Goal: Task Accomplishment & Management: Manage account settings

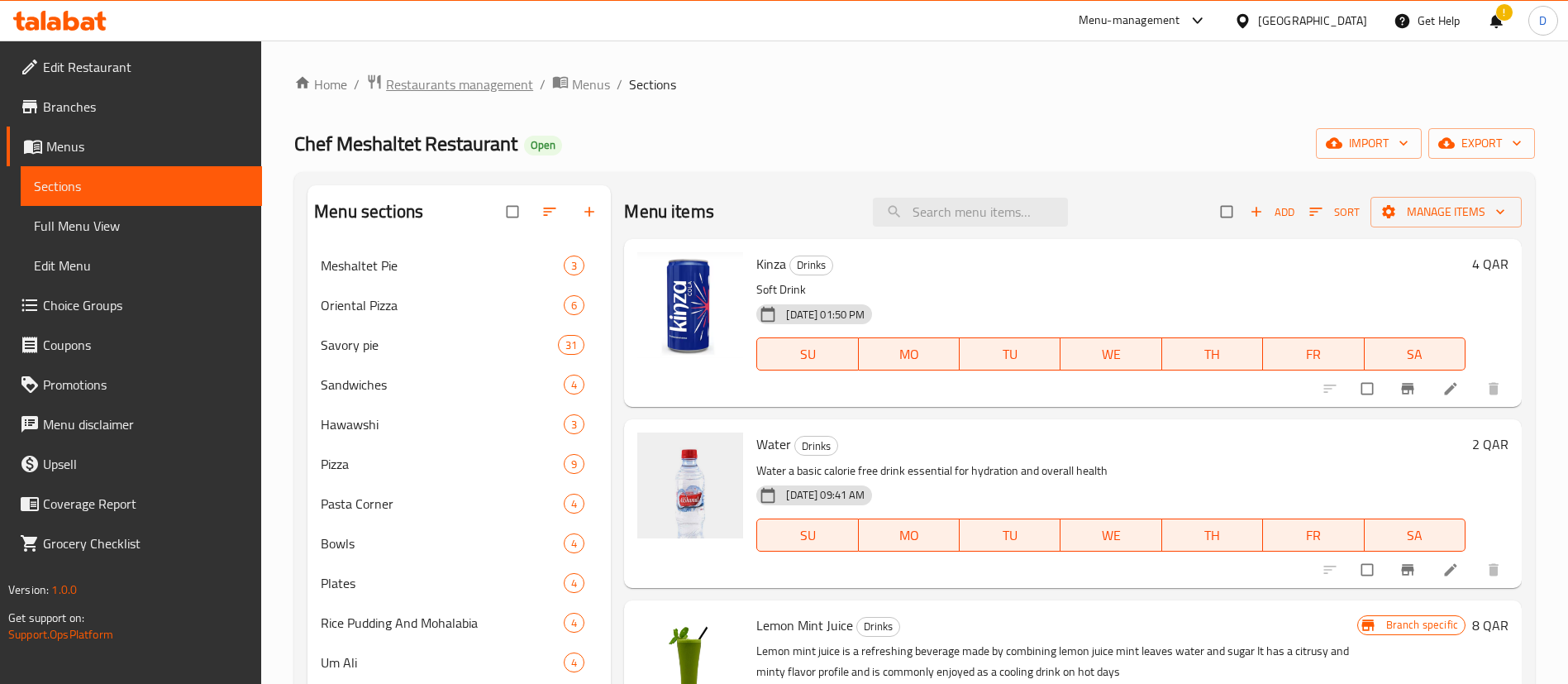
click at [504, 85] on span "Restaurants management" at bounding box center [459, 84] width 147 height 20
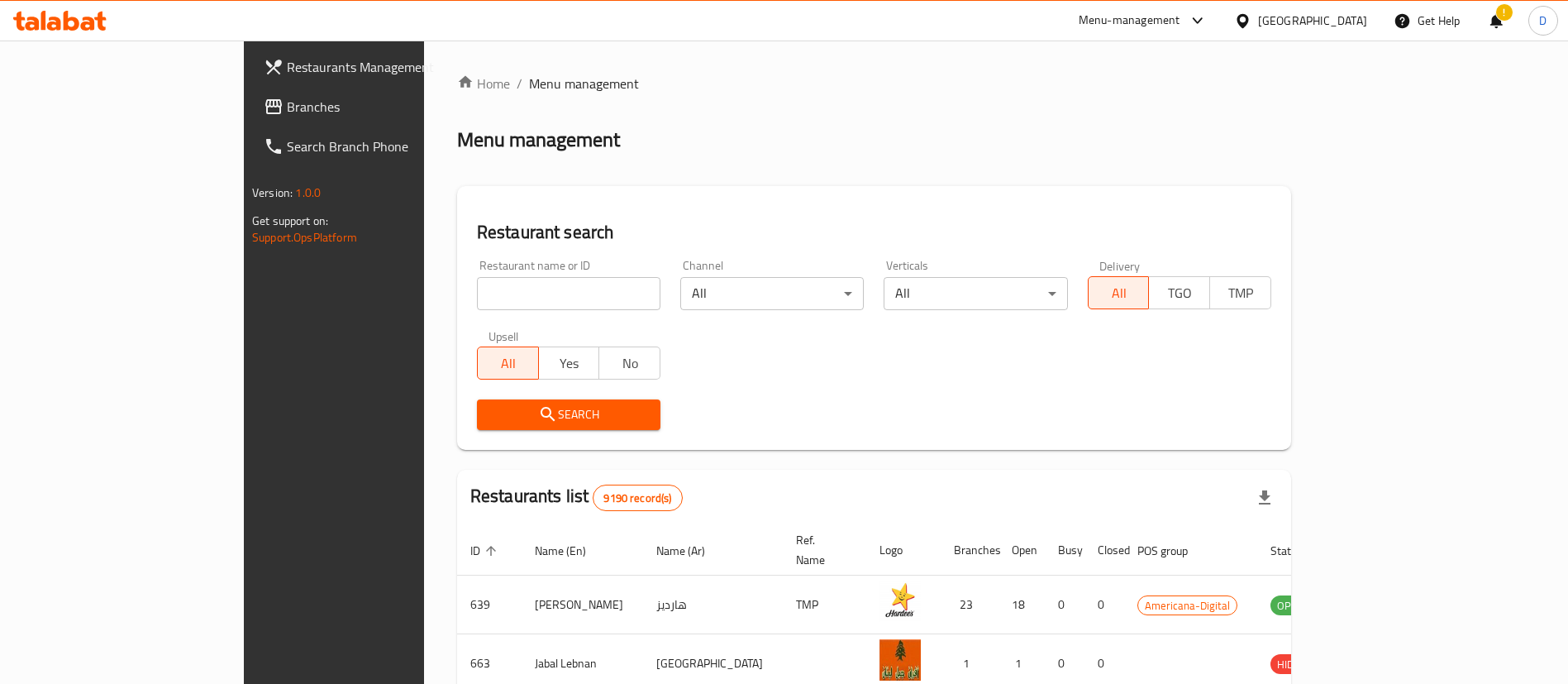
click at [503, 298] on div "Home / Menu management Menu management Restaurant search Restaurant name or ID …" at bounding box center [874, 592] width 834 height 1037
click at [503, 298] on input "search" at bounding box center [569, 293] width 184 height 33
type input "shawarma hous"
click button "Search" at bounding box center [569, 415] width 184 height 30
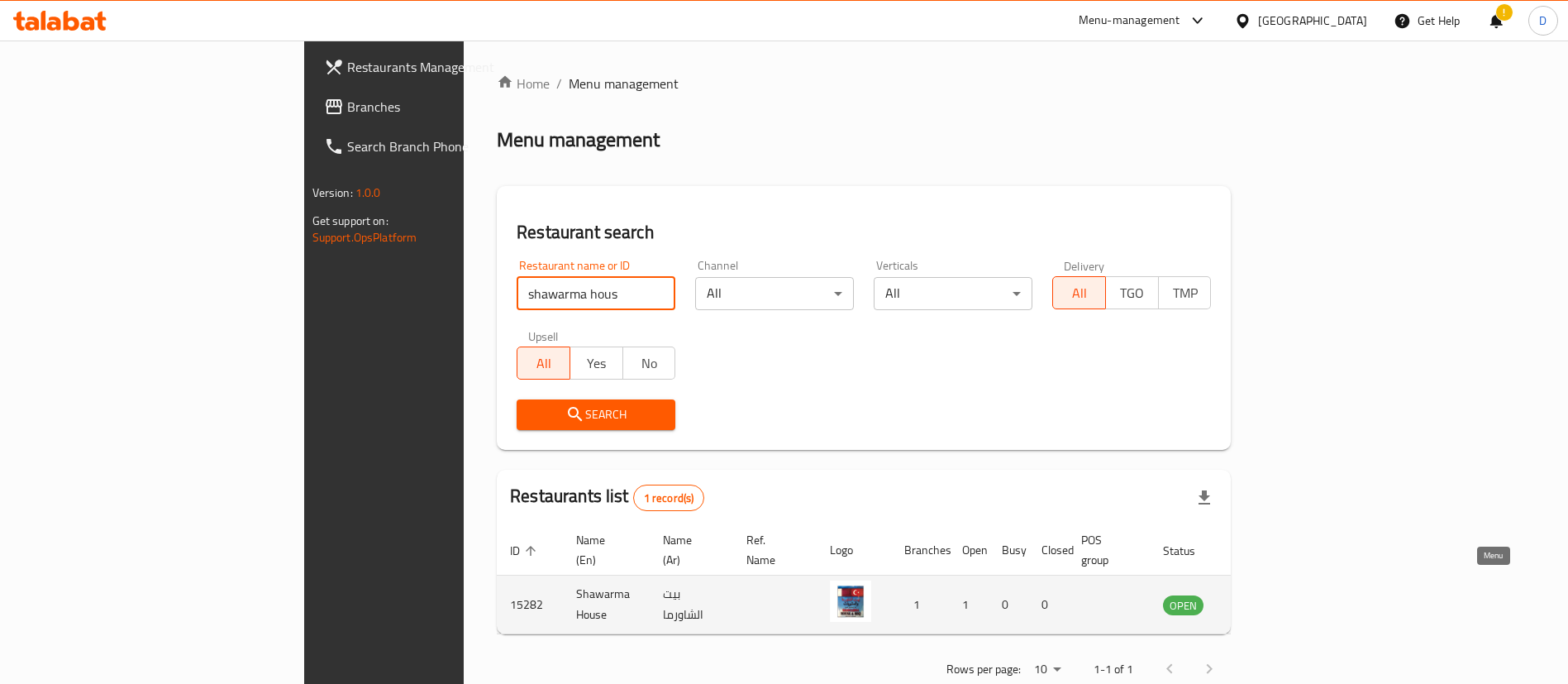
click at [1269, 599] on icon "enhanced table" at bounding box center [1259, 605] width 18 height 14
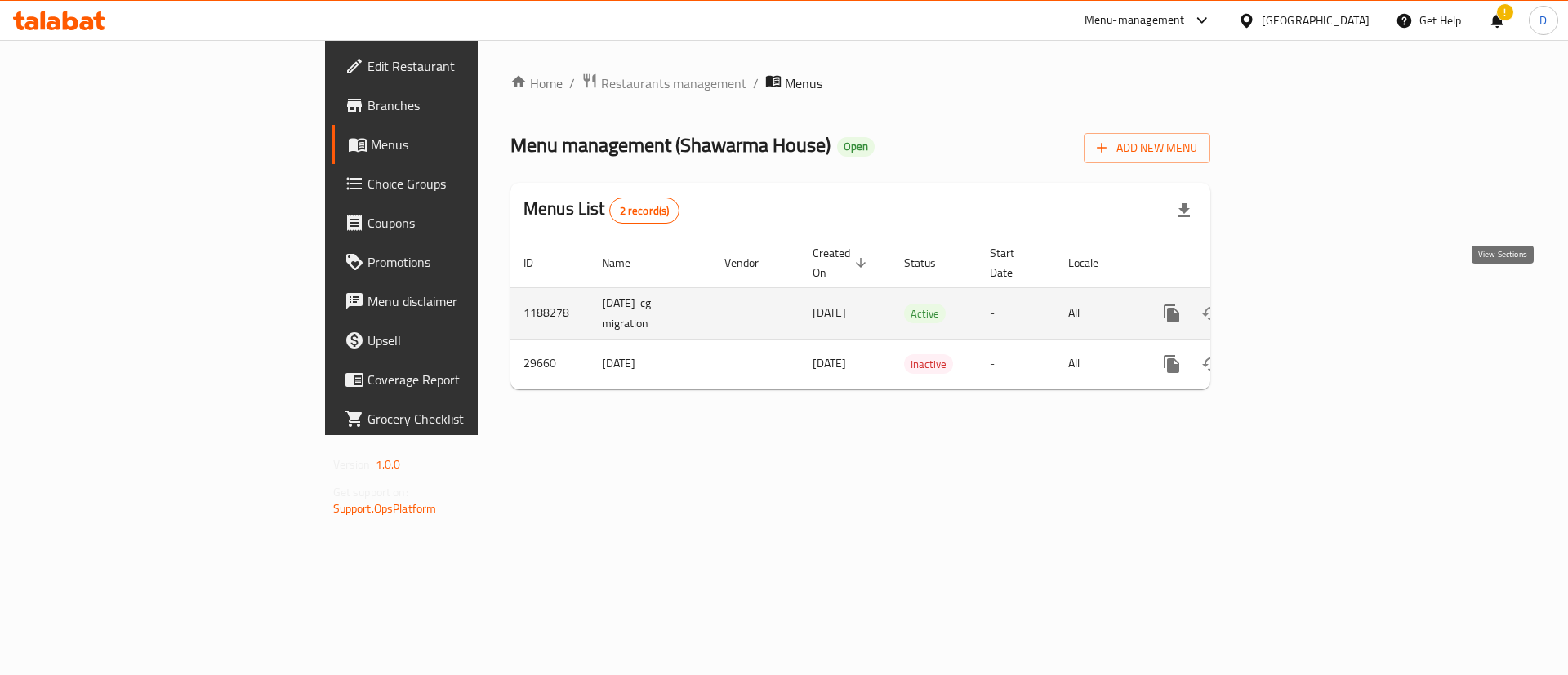
click at [1299, 304] on icon "enhanced table" at bounding box center [1289, 313] width 20 height 20
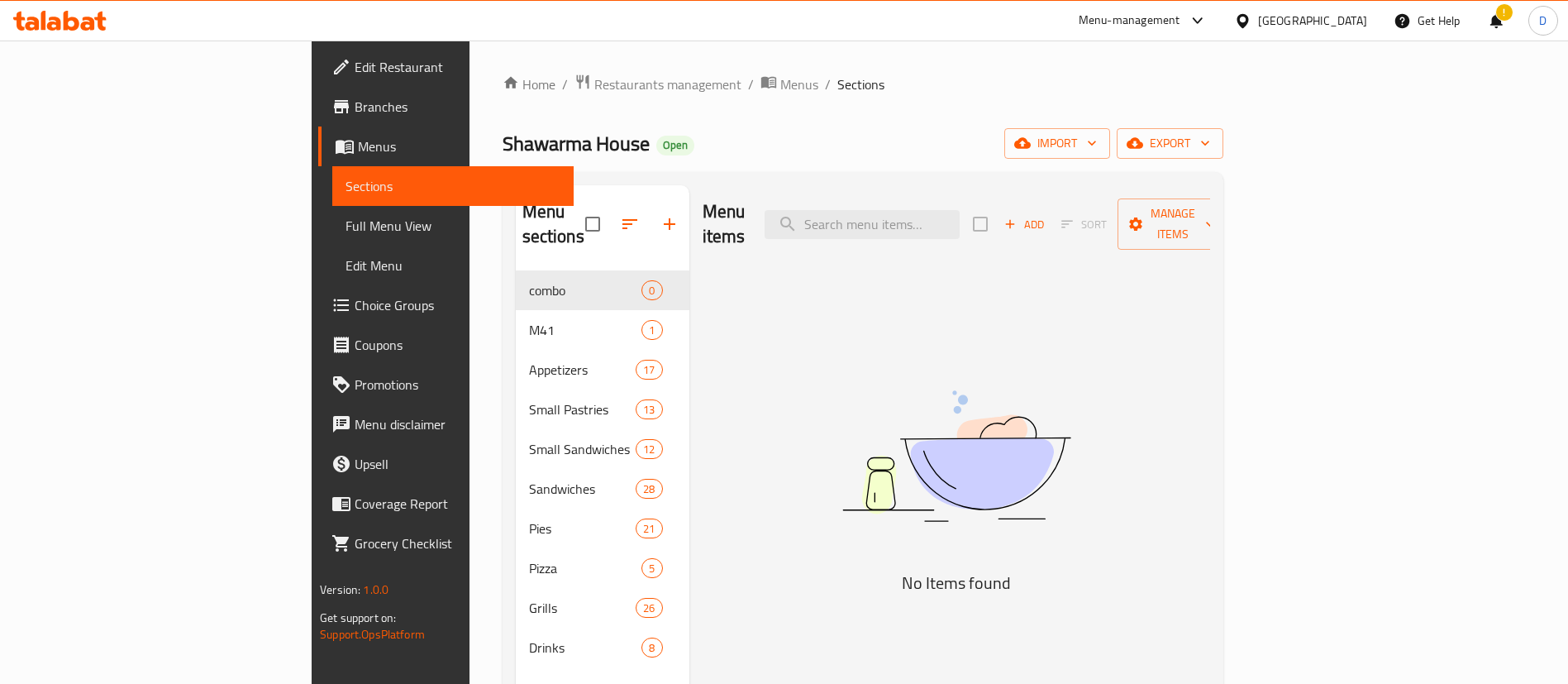
click at [318, 118] on link "Branches" at bounding box center [446, 107] width 256 height 40
